Goal: Navigation & Orientation: Find specific page/section

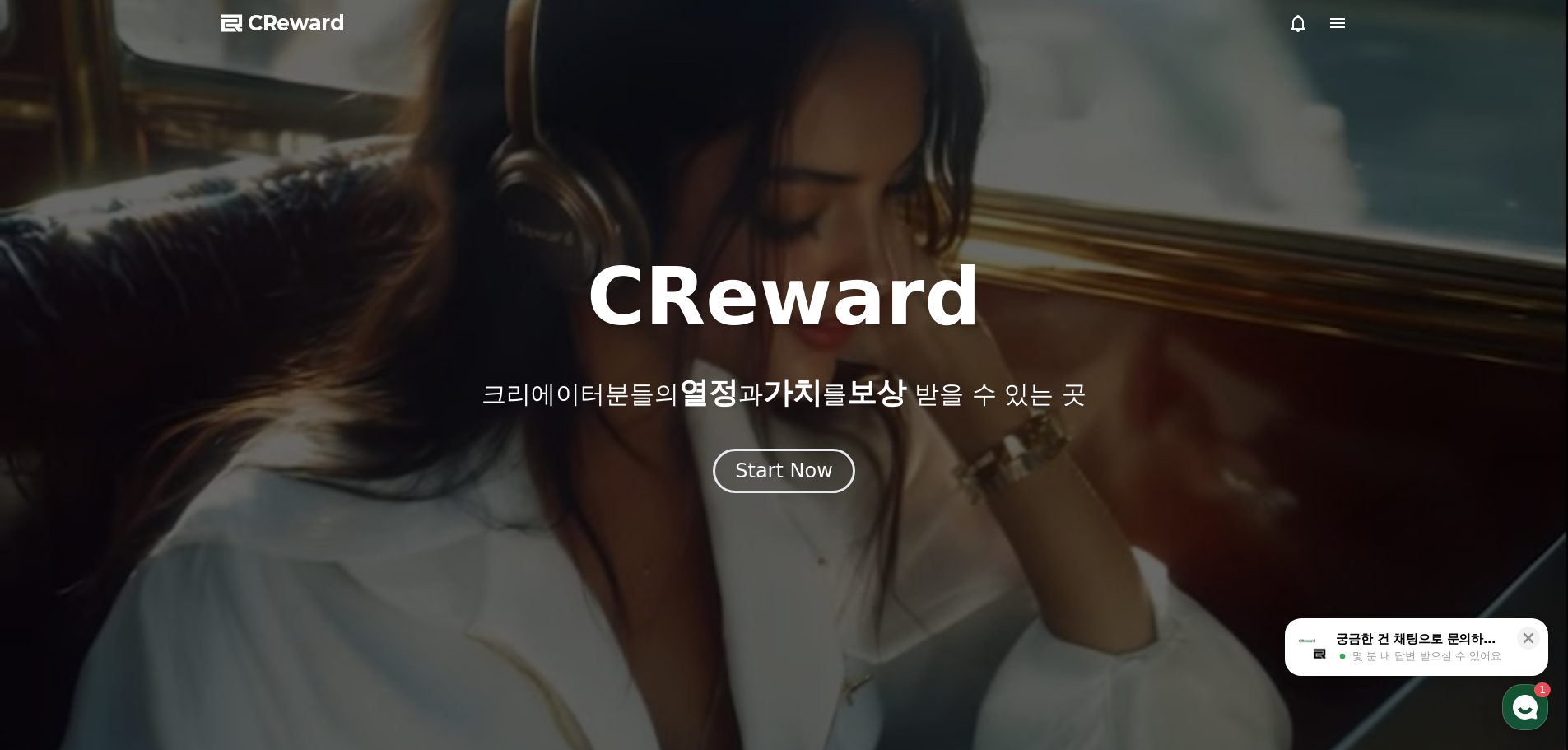
click at [1337, 23] on icon at bounding box center [1337, 23] width 15 height 10
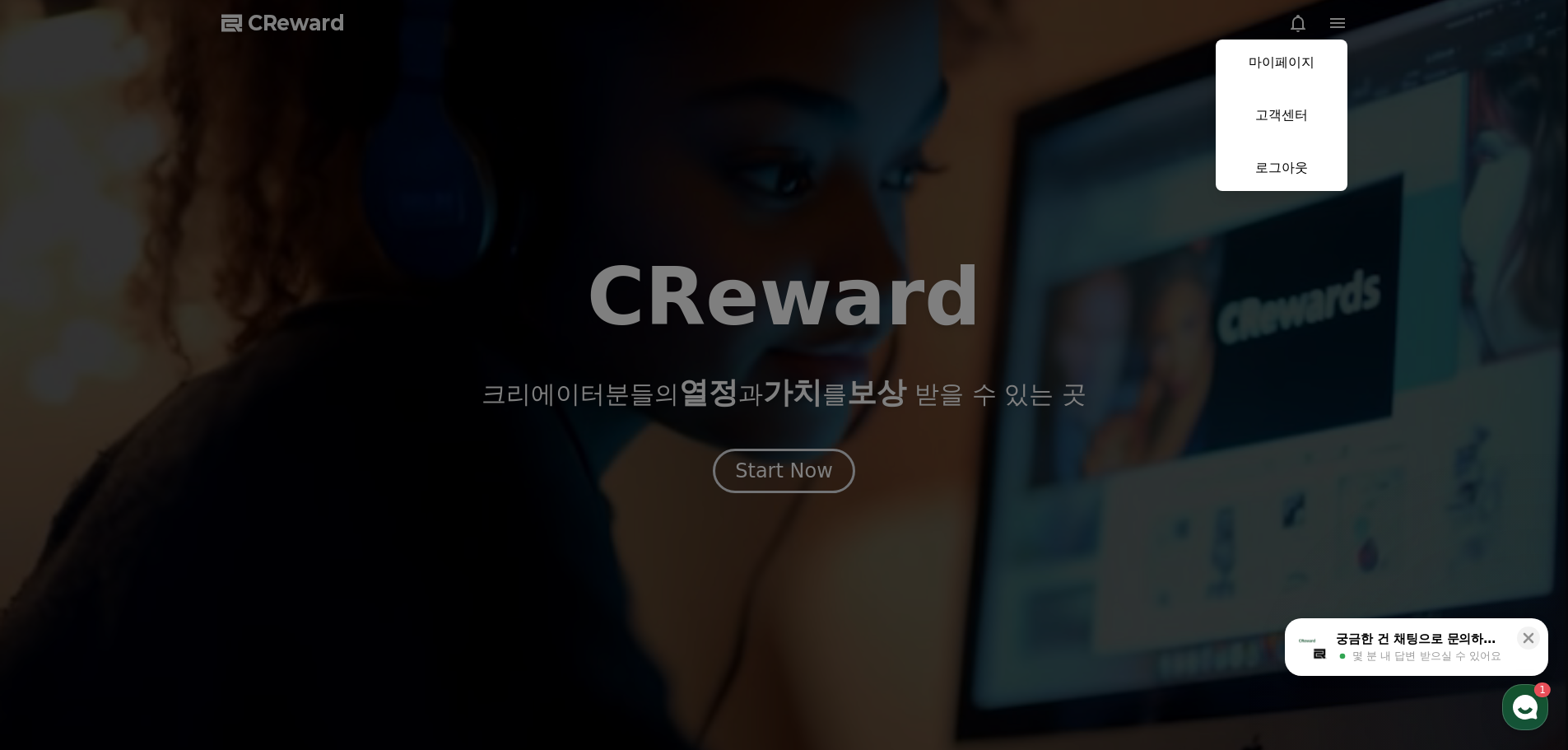
click at [1297, 54] on link "마이페이지" at bounding box center [1281, 62] width 132 height 47
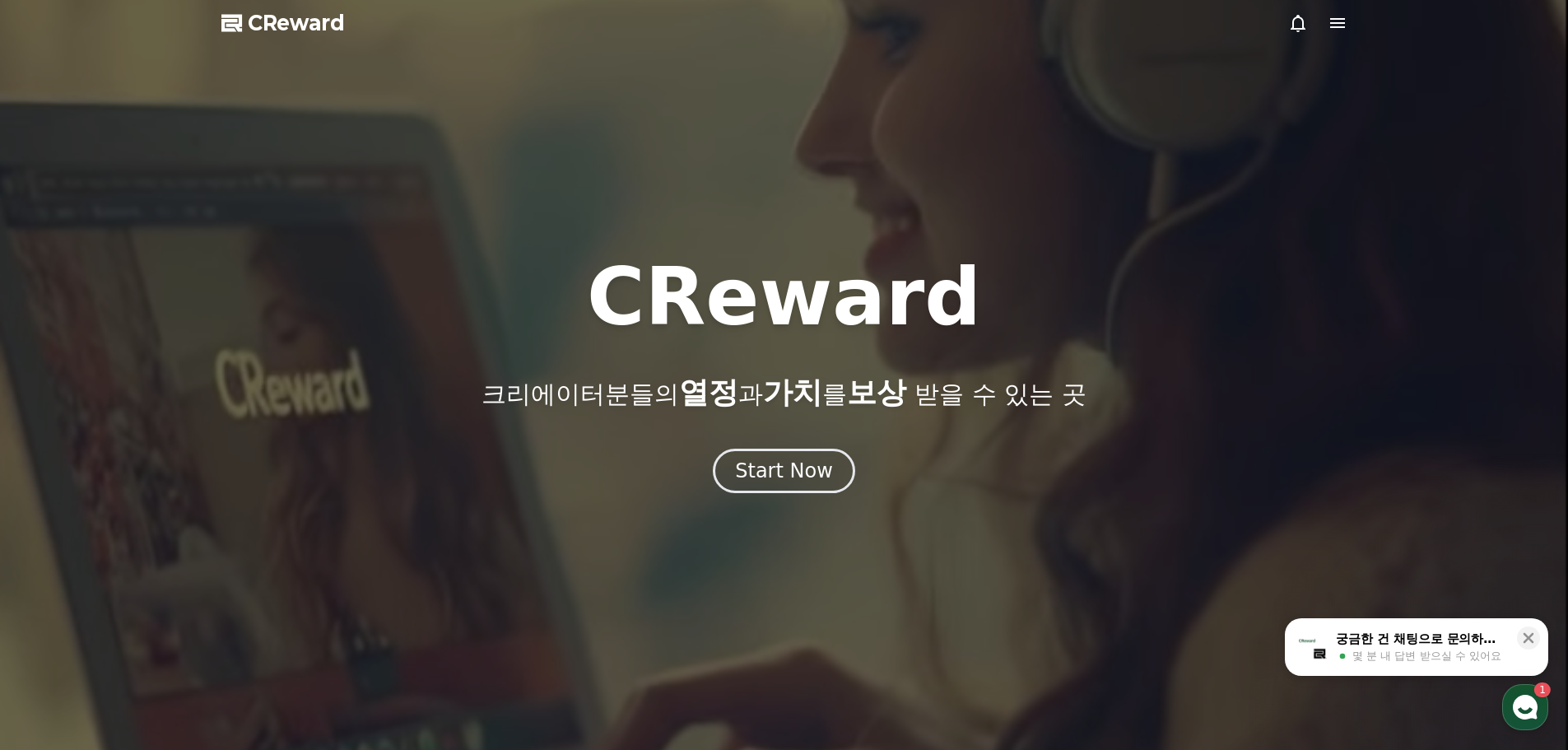
select select "**********"
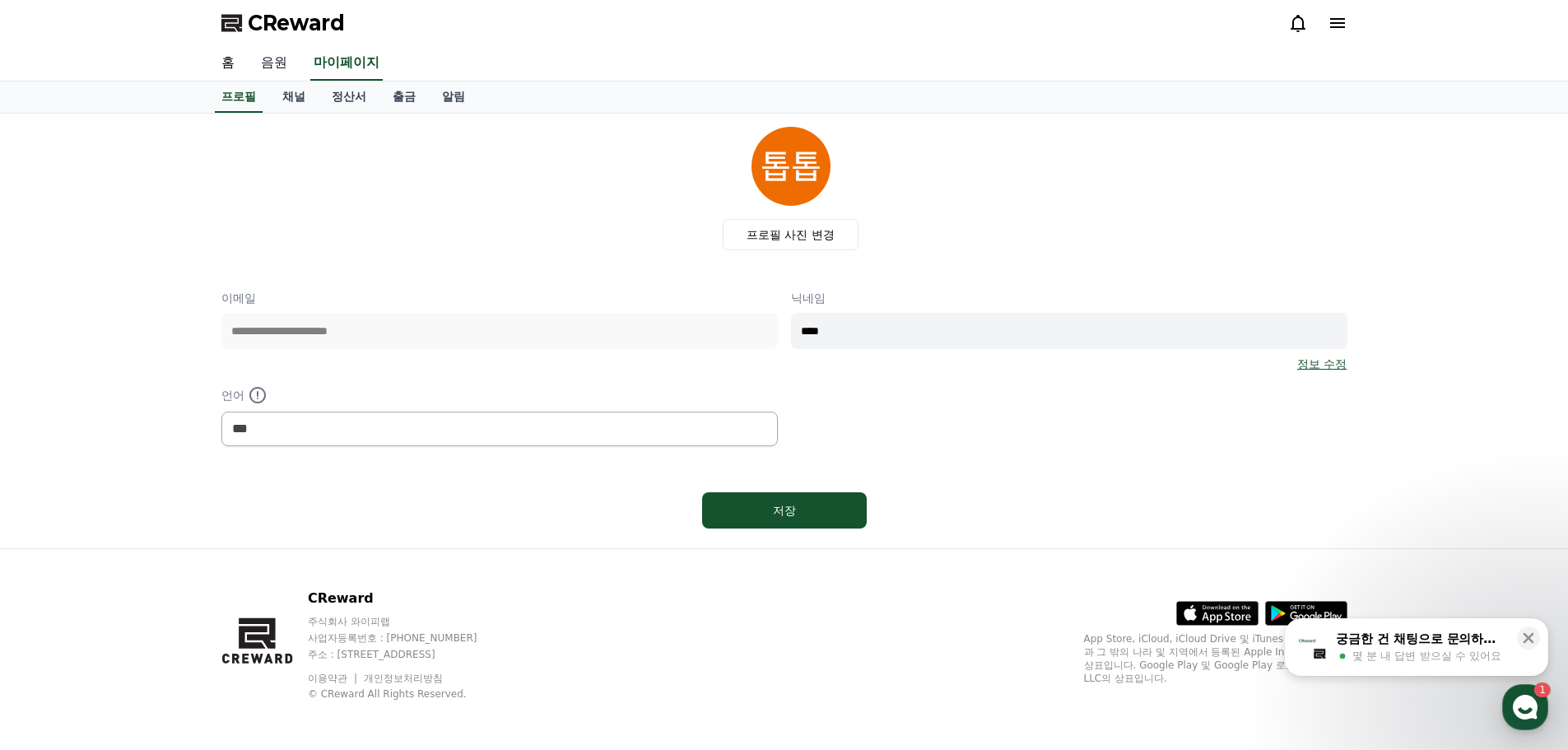
click at [279, 66] on link "음원" at bounding box center [273, 63] width 52 height 35
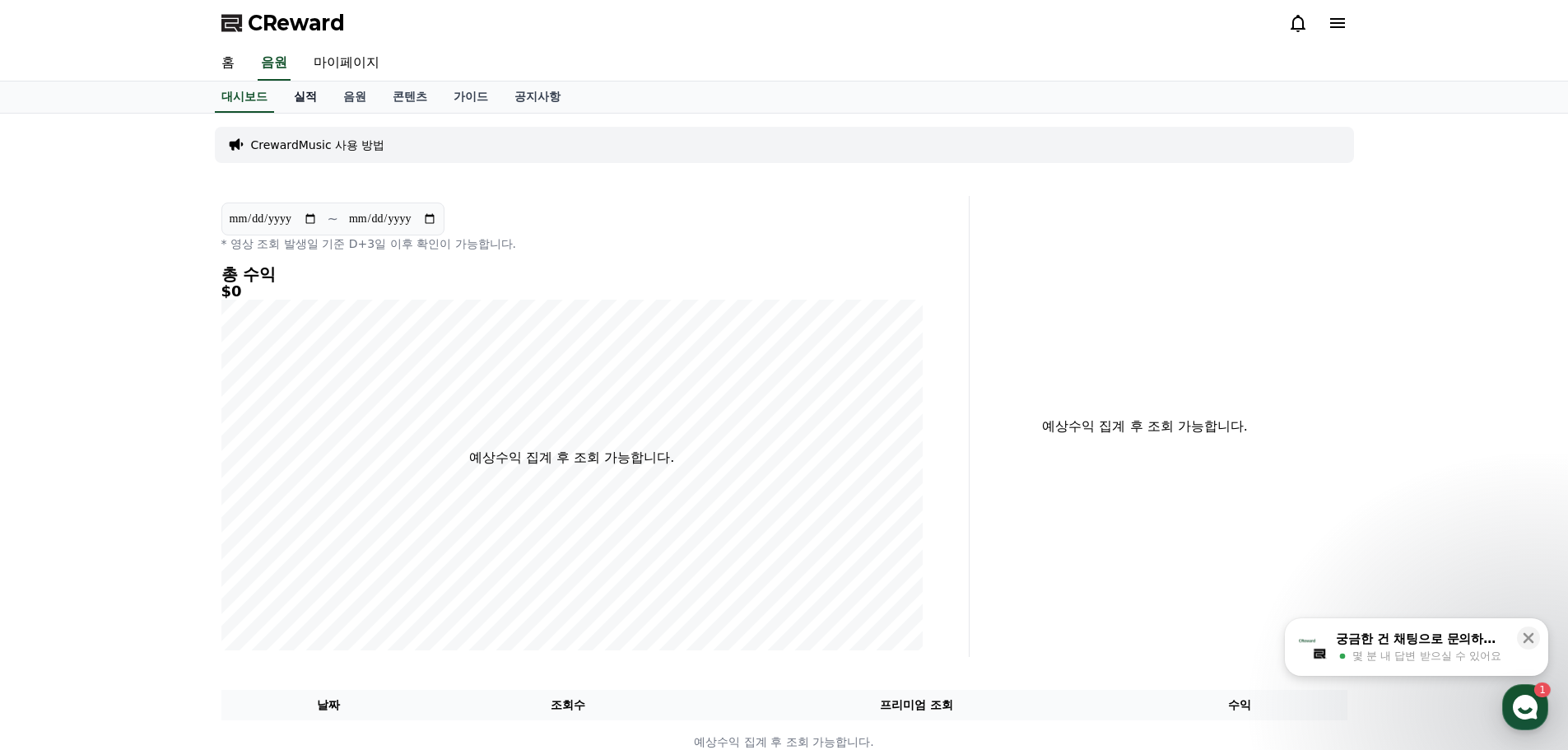
click at [312, 95] on link "실적" at bounding box center [306, 97] width 49 height 32
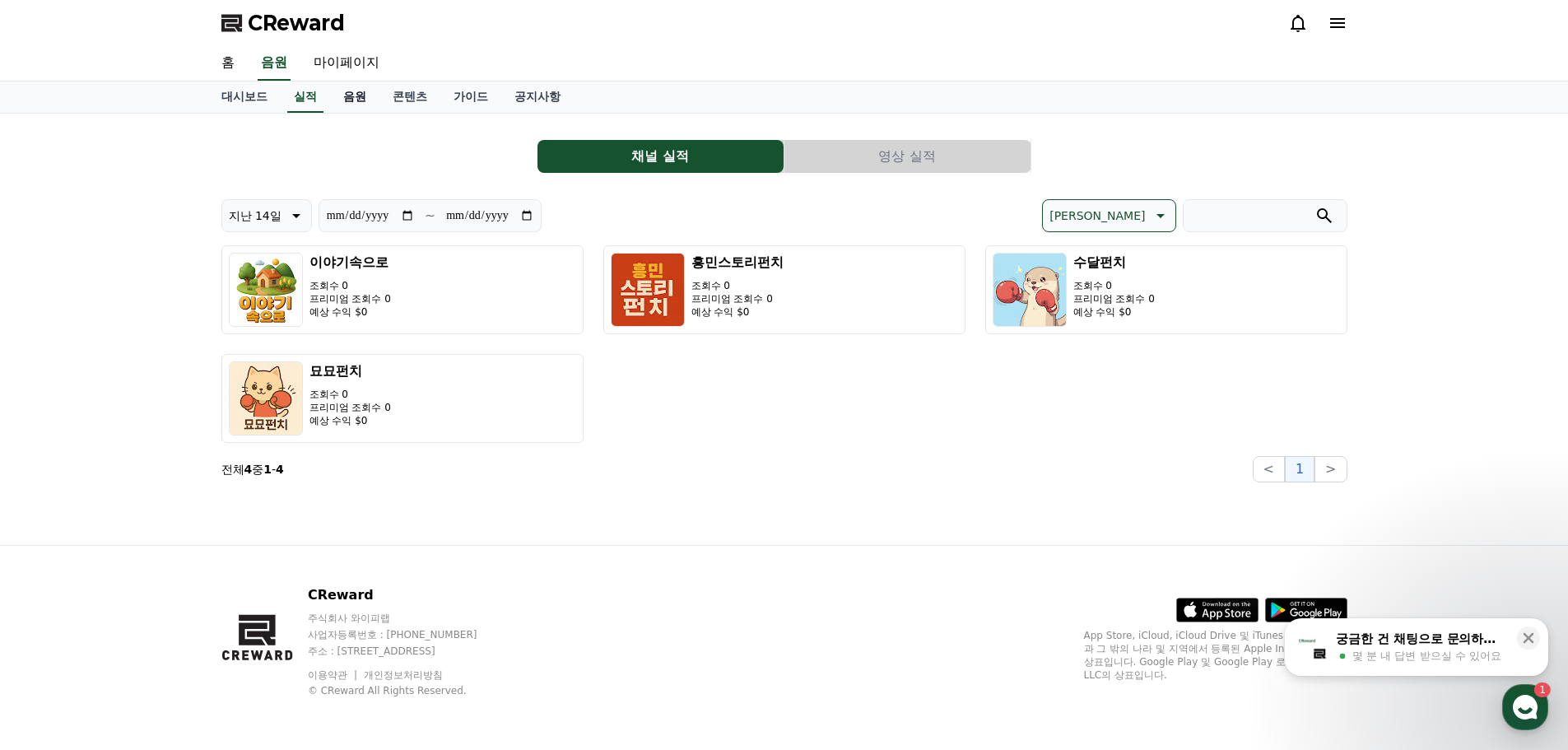
click at [348, 96] on link "음원" at bounding box center [354, 97] width 49 height 32
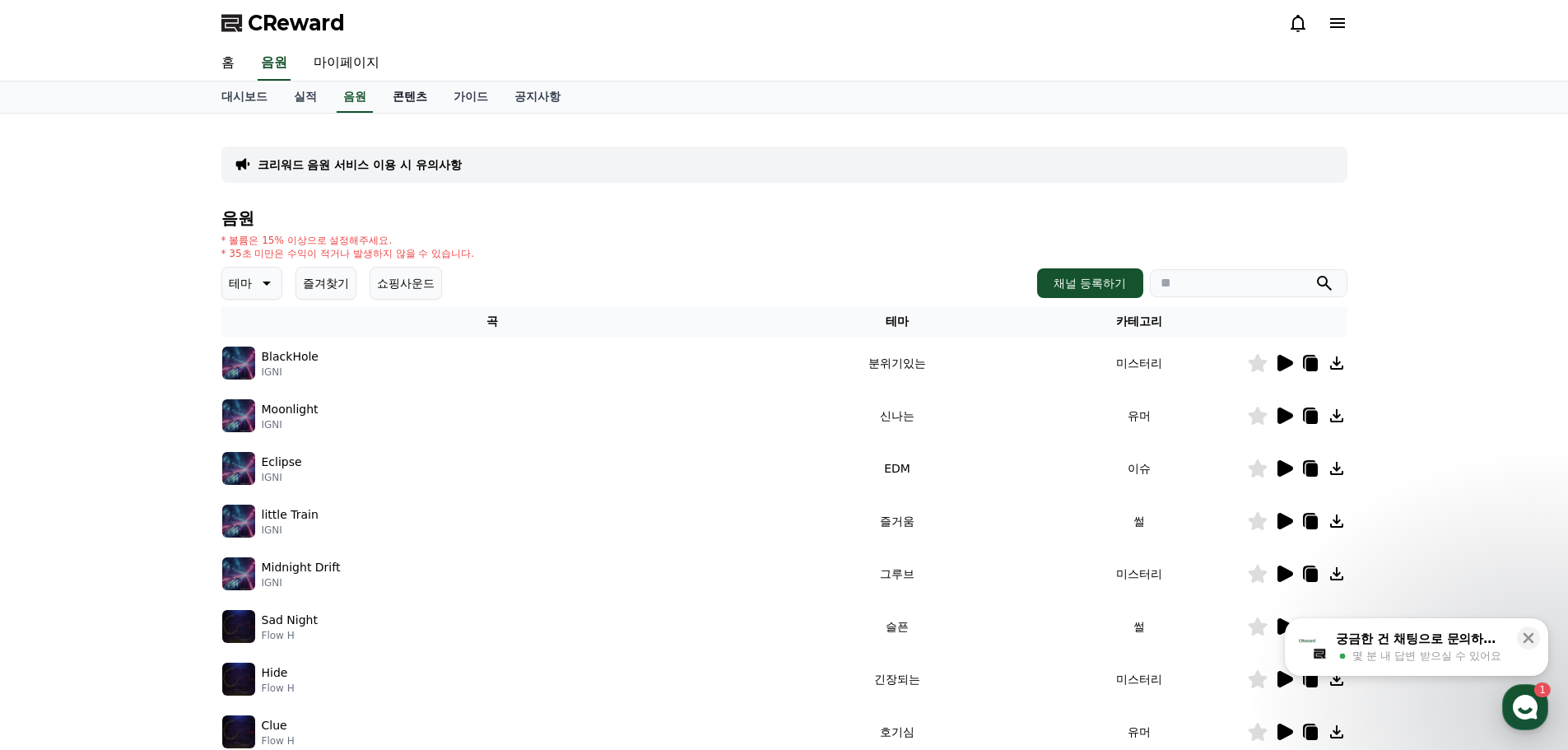
click at [394, 95] on link "콘텐츠" at bounding box center [410, 97] width 61 height 32
click at [457, 96] on link "가이드" at bounding box center [471, 97] width 61 height 32
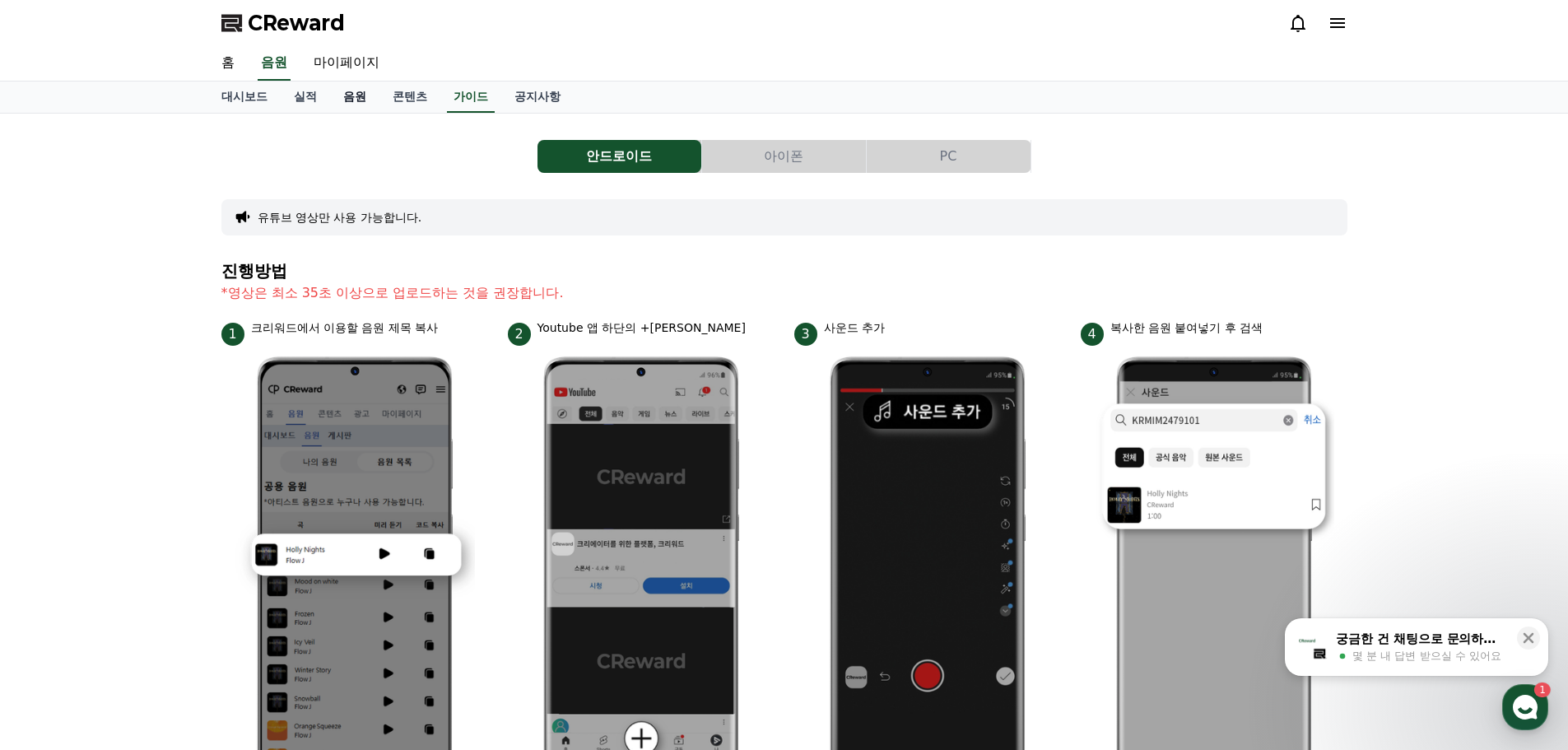
click at [367, 99] on link "음원" at bounding box center [354, 97] width 49 height 32
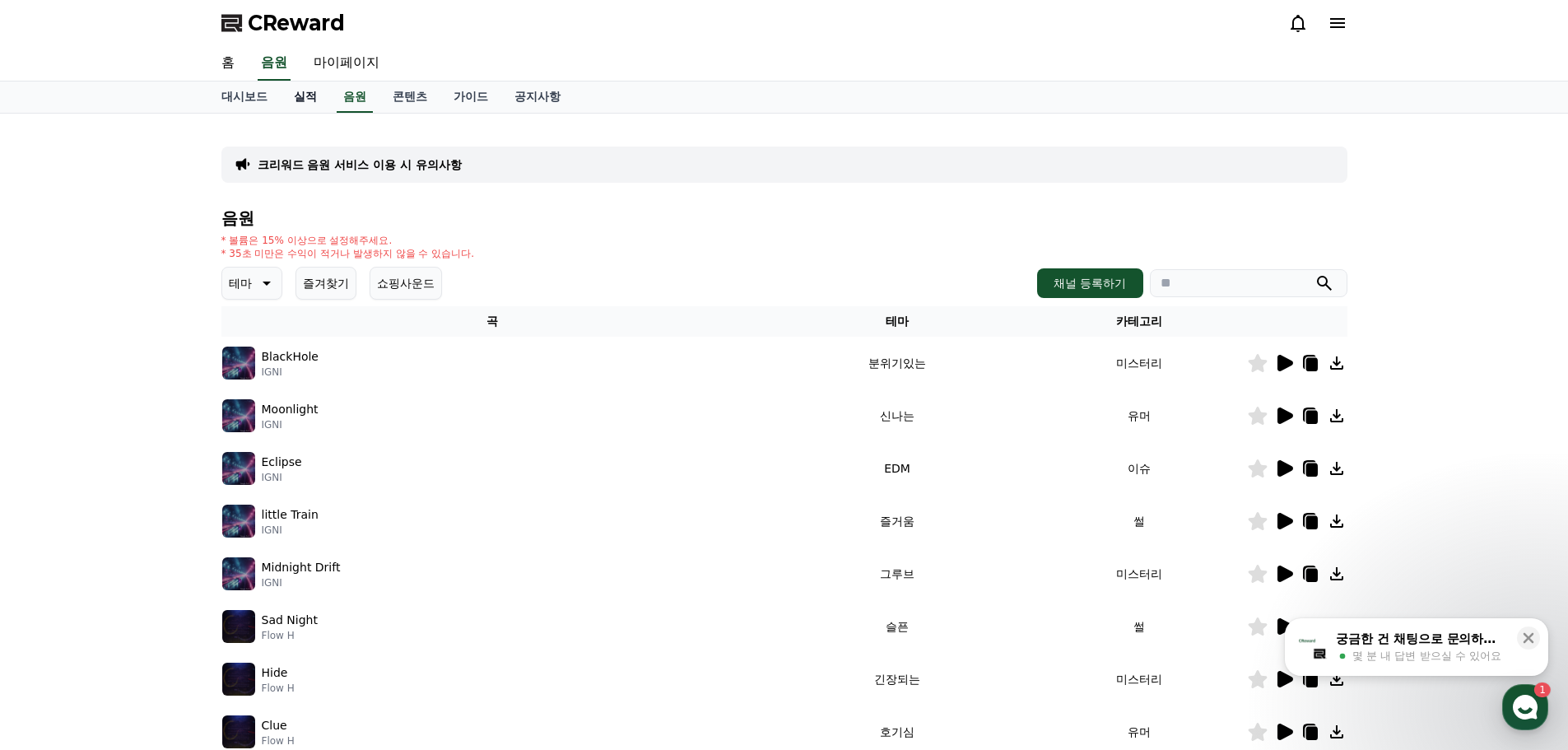
click at [309, 101] on link "실적" at bounding box center [306, 97] width 49 height 32
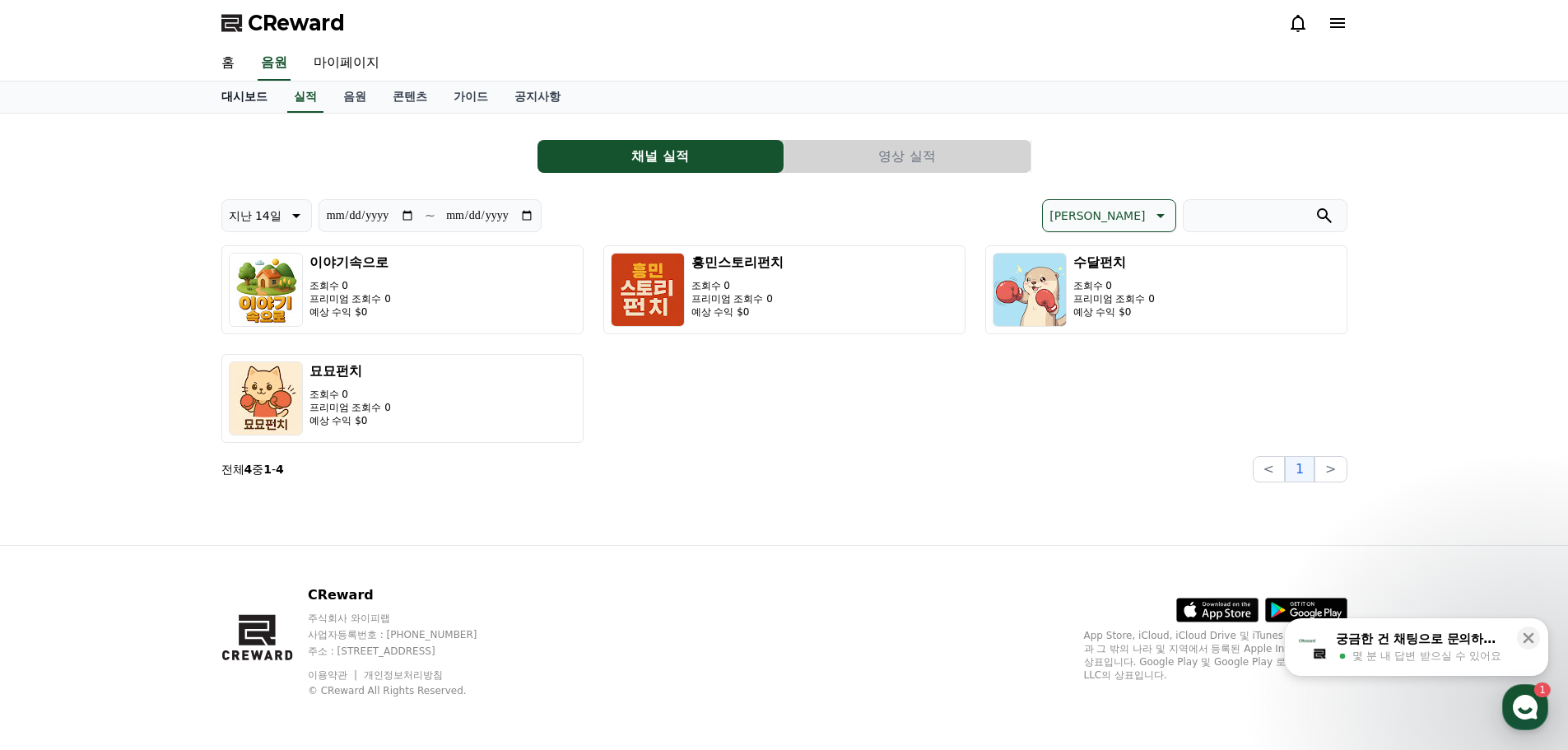
click at [249, 105] on link "대시보드" at bounding box center [244, 97] width 72 height 32
